Goal: Transaction & Acquisition: Obtain resource

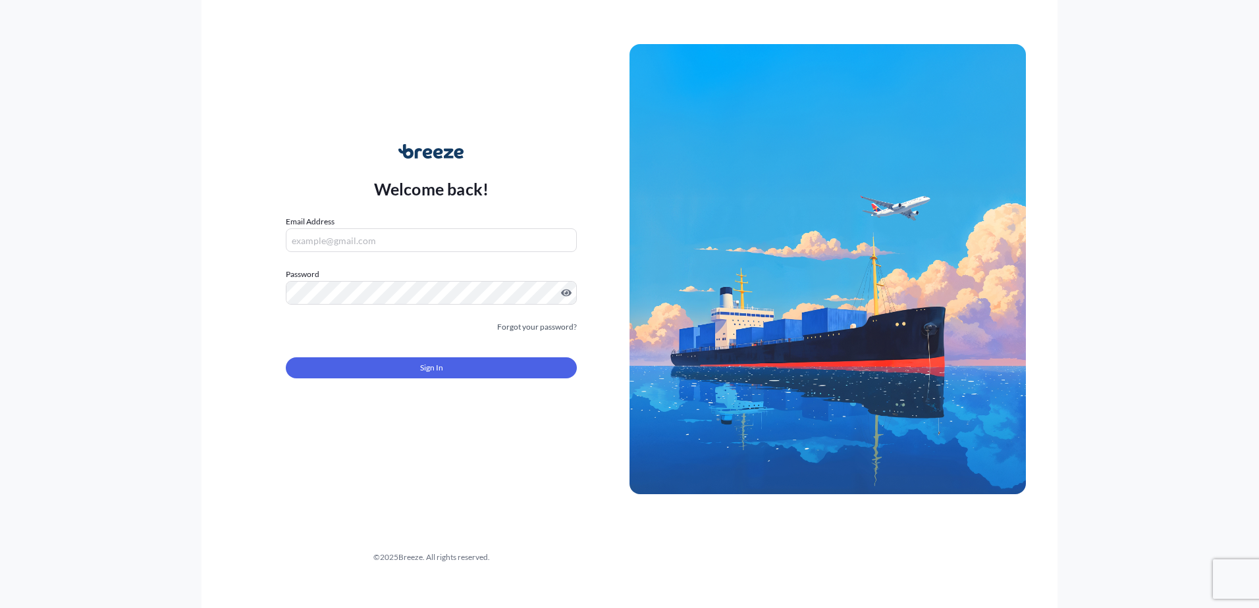
type input "[PERSON_NAME][EMAIL_ADDRESS][PERSON_NAME][DOMAIN_NAME]"
click at [432, 371] on span "Sign In" at bounding box center [431, 367] width 23 height 13
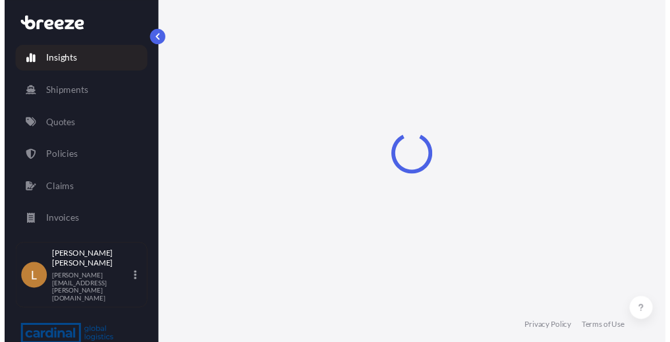
select select "2025"
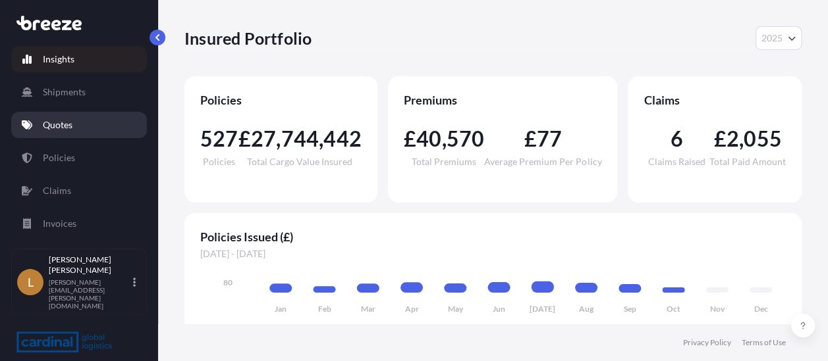
click at [70, 119] on p "Quotes" at bounding box center [58, 125] width 30 height 13
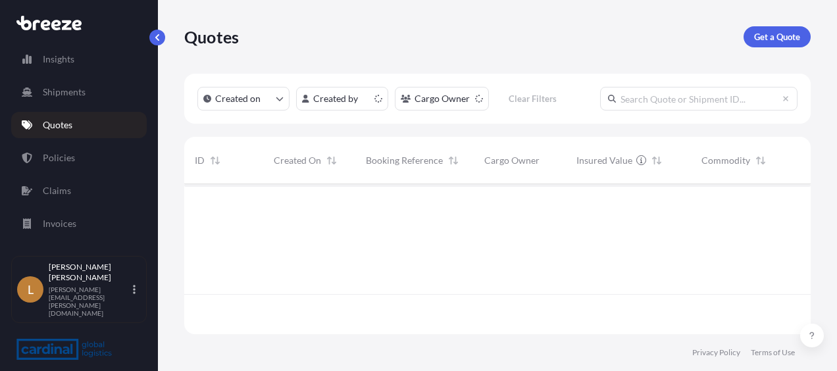
scroll to position [147, 616]
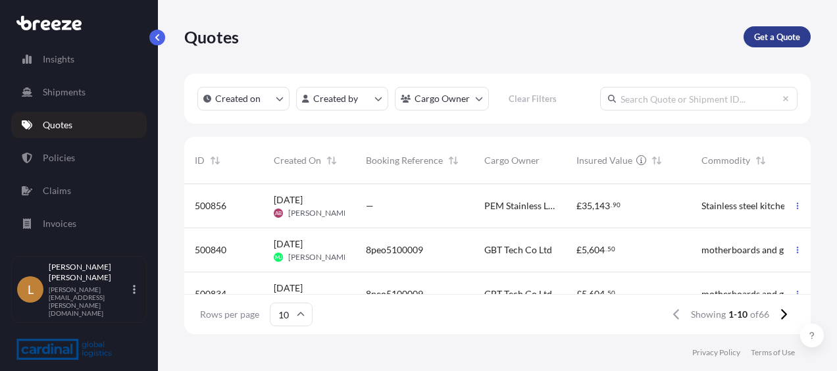
click at [775, 37] on p "Get a Quote" at bounding box center [777, 36] width 46 height 13
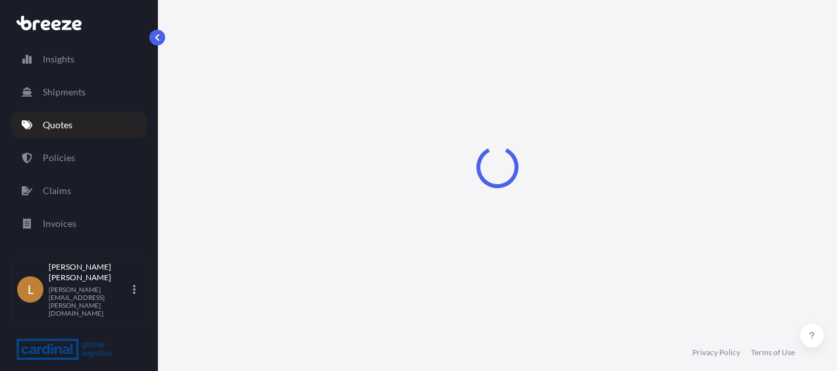
select select "Sea"
select select "1"
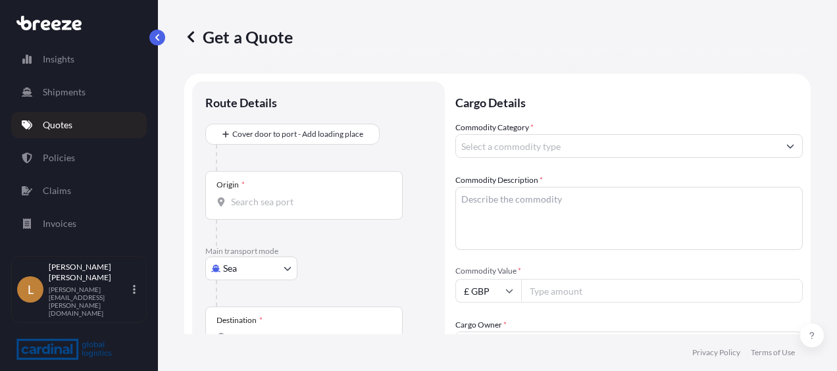
scroll to position [21, 0]
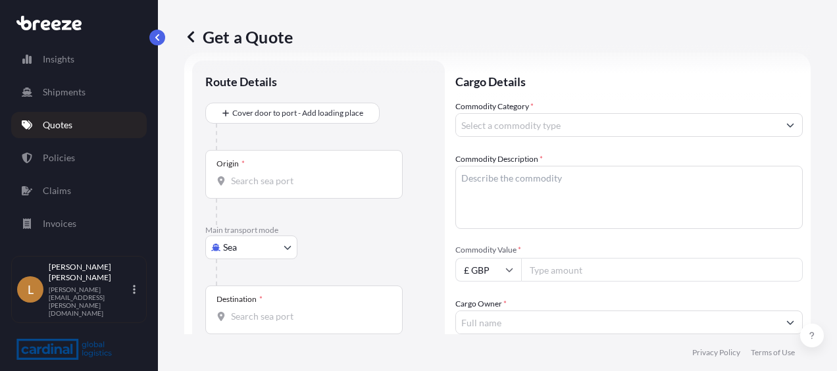
click at [257, 244] on body "Insights Shipments Quotes Policies Claims Invoices L [PERSON_NAME] [PERSON_NAME…" at bounding box center [418, 185] width 837 height 371
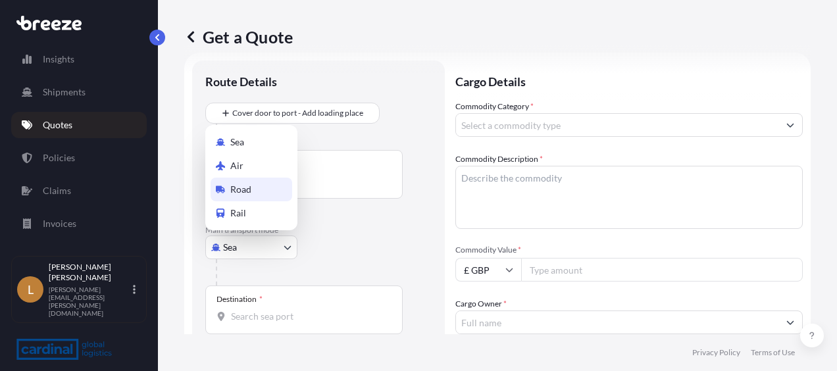
click at [251, 194] on div "Road" at bounding box center [252, 190] width 82 height 24
select select "Road"
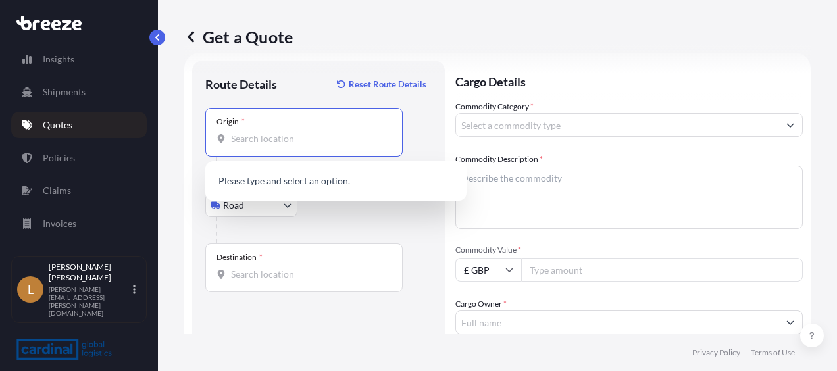
click at [262, 145] on div "Origin *" at bounding box center [304, 132] width 198 height 49
click at [262, 145] on input "Origin *" at bounding box center [308, 138] width 155 height 13
paste input "61030 [GEOGRAPHIC_DATA]"
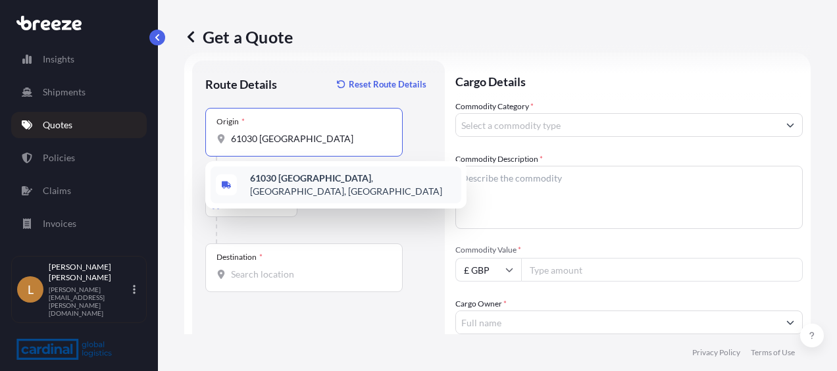
click at [307, 180] on b "61030 [GEOGRAPHIC_DATA]" at bounding box center [310, 177] width 121 height 11
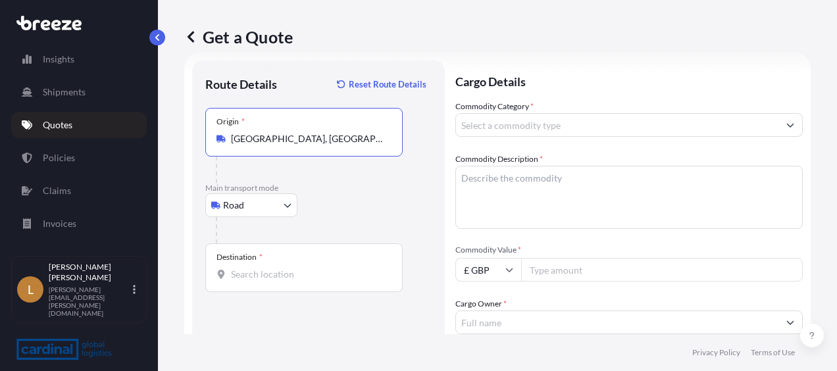
type input "[GEOGRAPHIC_DATA], [GEOGRAPHIC_DATA], [GEOGRAPHIC_DATA]"
click at [259, 265] on div "Destination *" at bounding box center [304, 268] width 198 height 49
click at [259, 268] on input "Destination *" at bounding box center [308, 274] width 155 height 13
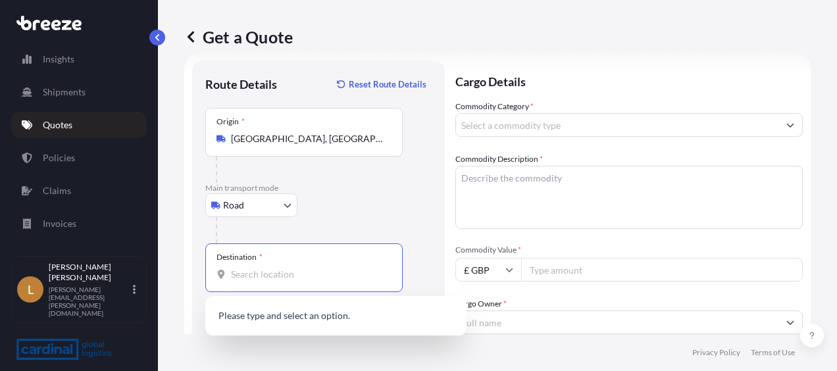
paste input "WA7 1PQ"
click at [280, 316] on span "[STREET_ADDRESS]" at bounding box center [337, 317] width 175 height 13
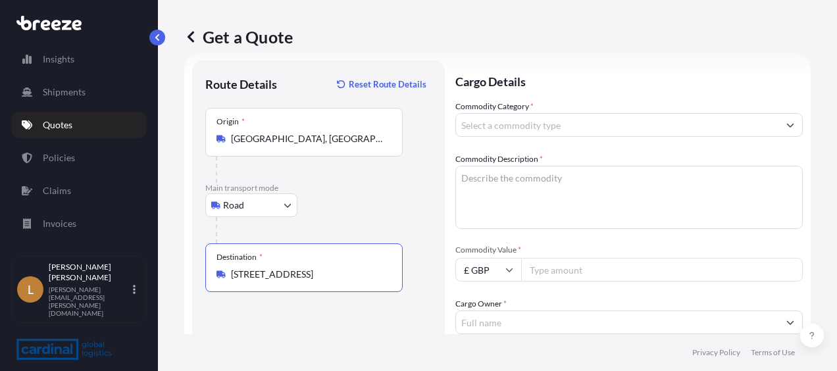
type input "[STREET_ADDRESS]"
click at [558, 122] on input "Commodity Category *" at bounding box center [617, 125] width 323 height 24
click at [555, 130] on input "Commodity Category *" at bounding box center [617, 125] width 323 height 24
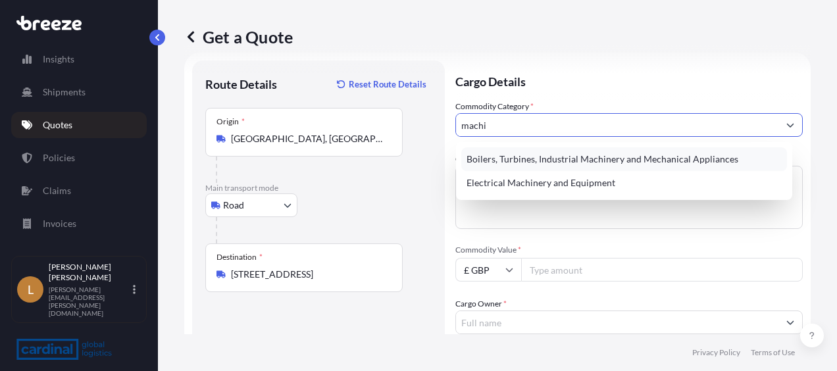
click at [560, 153] on div "Boilers, Turbines, Industrial Machinery and Mechanical Appliances" at bounding box center [625, 159] width 326 height 24
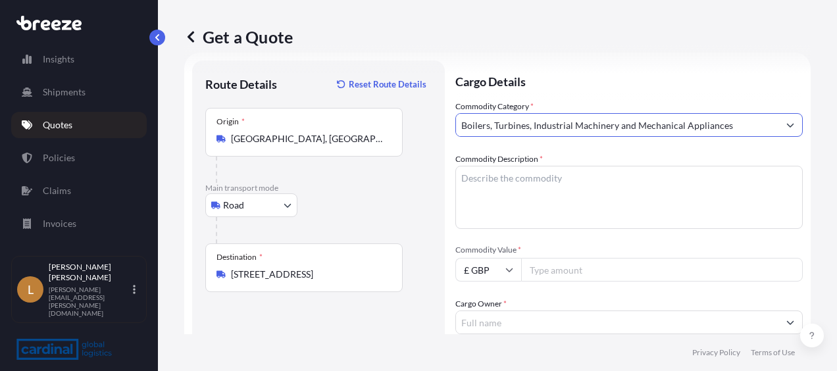
type input "Boilers, Turbines, Industrial Machinery and Mechanical Appliances"
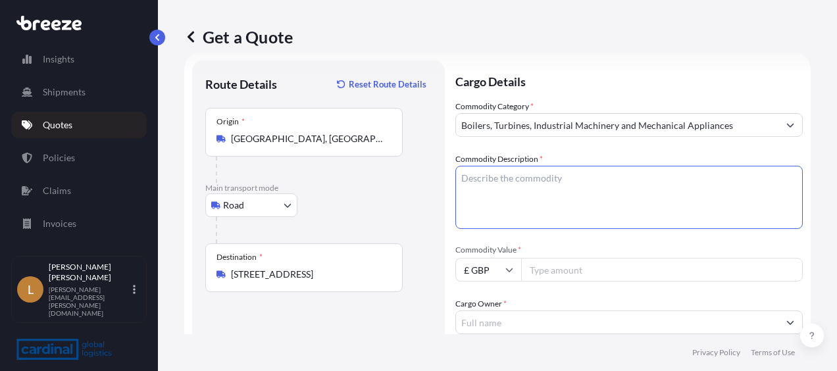
click at [556, 184] on textarea "Commodity Description *" at bounding box center [630, 197] width 348 height 63
paste textarea "Extraction filter screw conveyor."
type textarea "Extraction filter screw conveyor."
click at [562, 276] on input "Commodity Value *" at bounding box center [662, 270] width 282 height 24
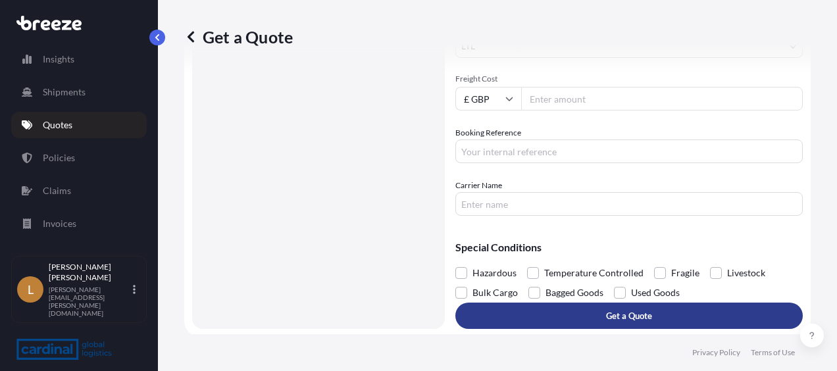
scroll to position [353, 0]
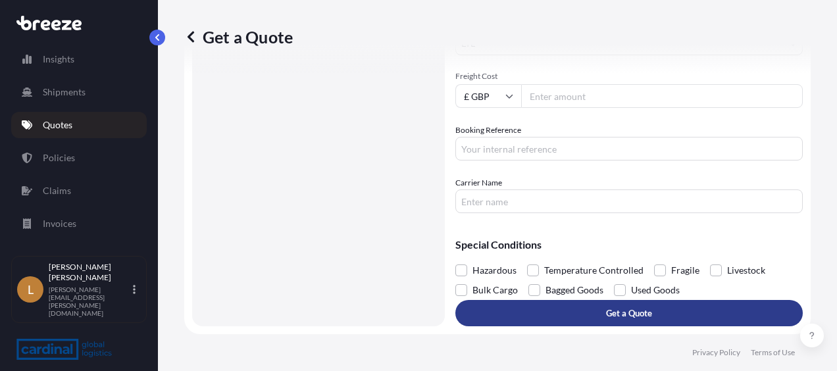
type input "880"
click at [562, 317] on button "Get a Quote" at bounding box center [630, 313] width 348 height 26
click at [546, 313] on button "Get a Quote" at bounding box center [630, 313] width 348 height 26
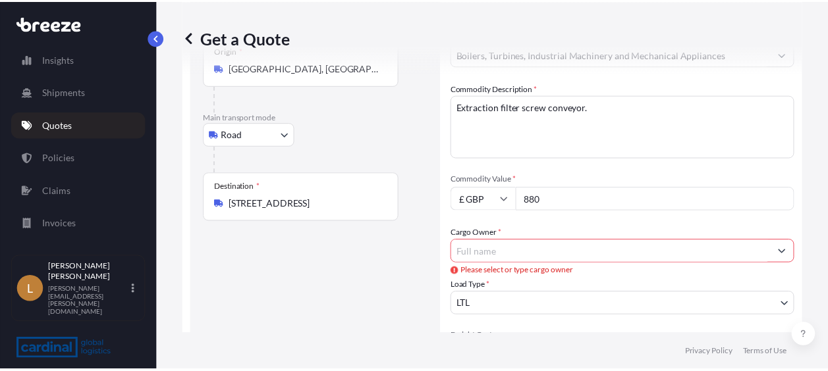
scroll to position [132, 0]
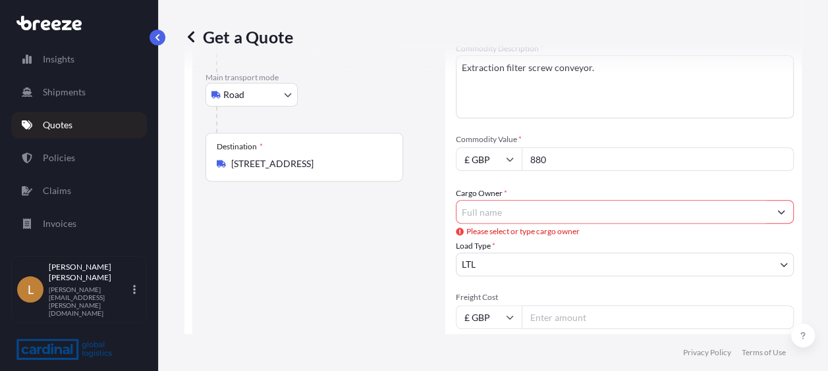
click at [537, 216] on input "Cargo Owner *" at bounding box center [612, 212] width 313 height 24
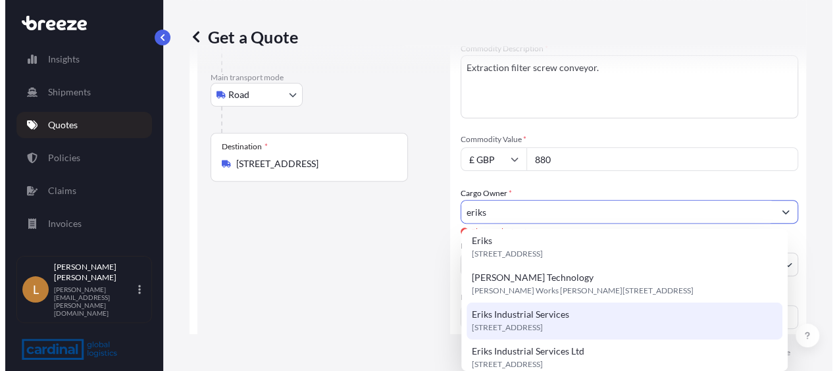
scroll to position [0, 0]
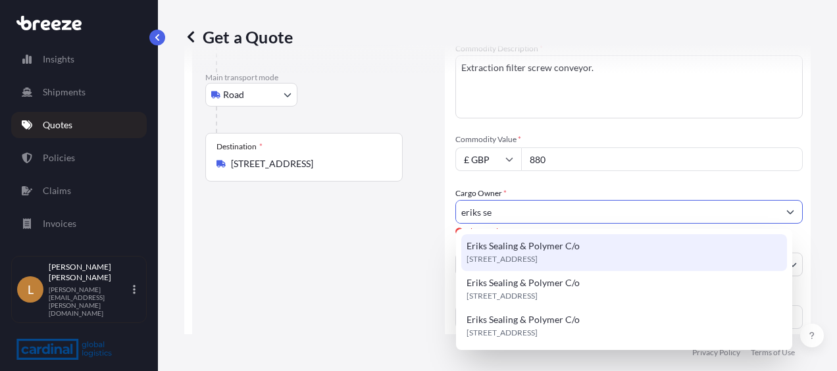
click at [581, 242] on div "Eriks Sealing & Polymer [STREET_ADDRESS]" at bounding box center [625, 252] width 326 height 37
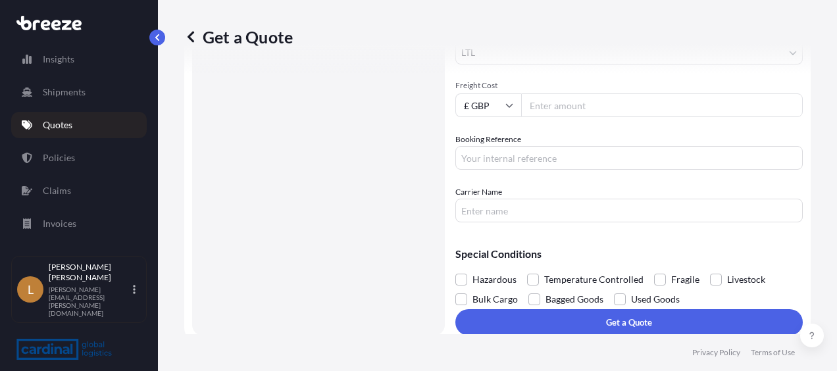
scroll to position [353, 0]
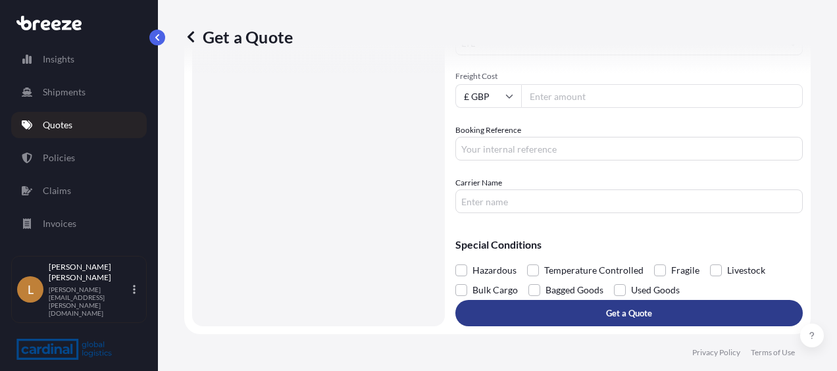
type input "Eriks Sealing & Polymer C/o"
click at [622, 315] on p "Get a Quote" at bounding box center [629, 313] width 46 height 13
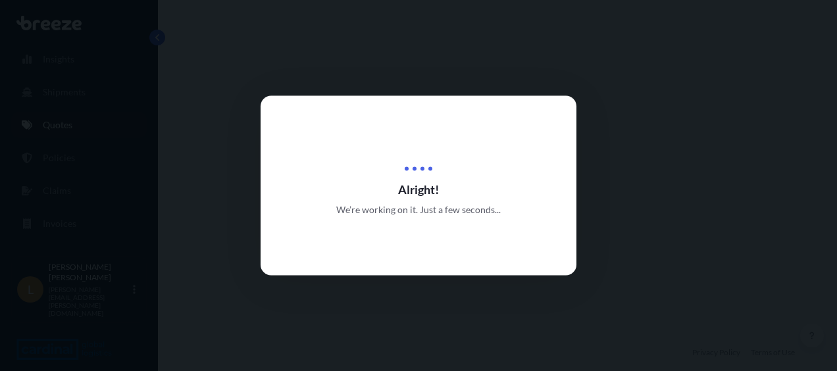
select select "Road"
select select "1"
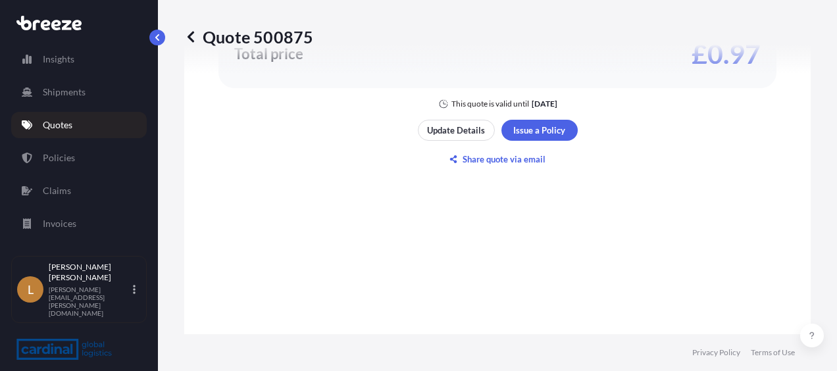
scroll to position [898, 0]
click at [454, 125] on p "Update Details" at bounding box center [456, 130] width 58 height 13
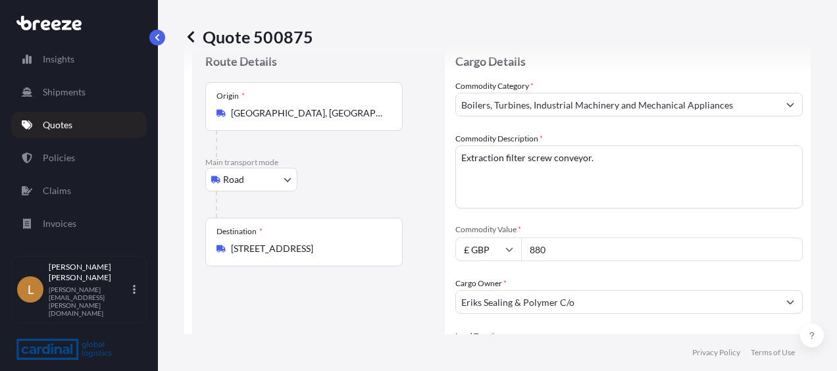
scroll to position [21, 0]
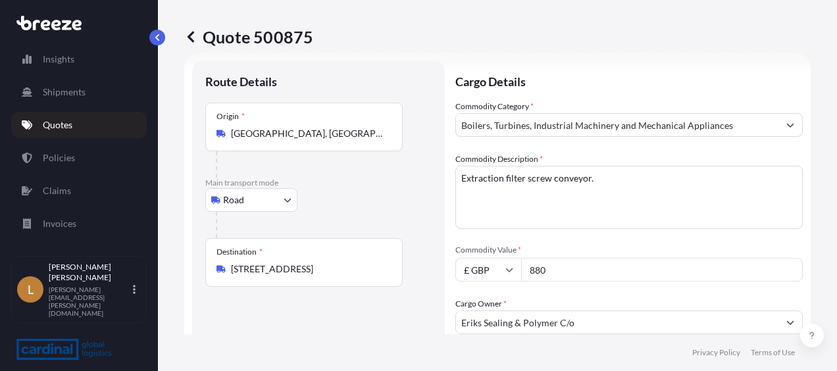
click at [498, 262] on input "£ GBP" at bounding box center [489, 270] width 66 height 24
click at [485, 307] on div "€ EUR" at bounding box center [488, 306] width 55 height 25
type input "€ EUR"
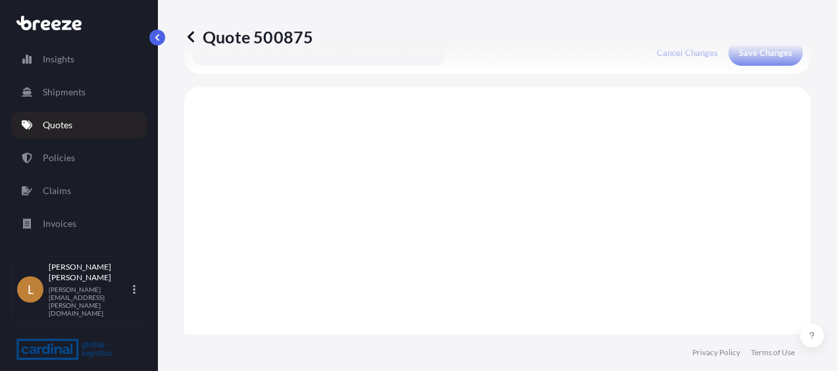
scroll to position [482, 0]
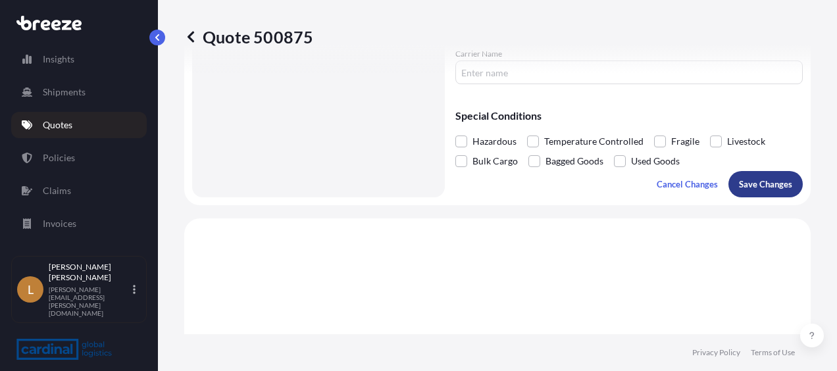
click at [768, 182] on p "Save Changes" at bounding box center [765, 184] width 53 height 13
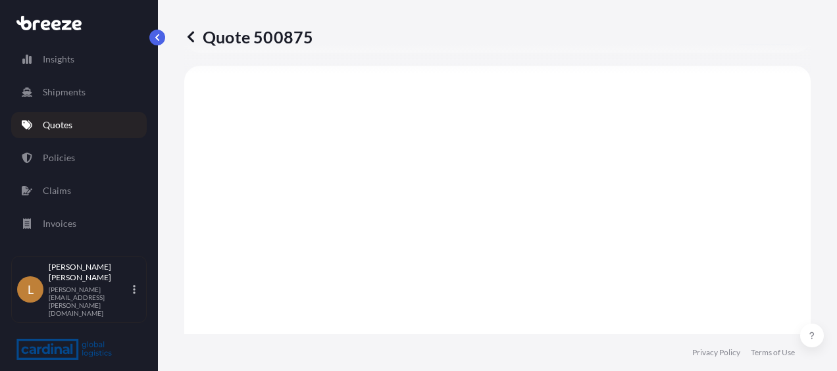
select select "Road"
select select "1"
